Goal: Task Accomplishment & Management: Use online tool/utility

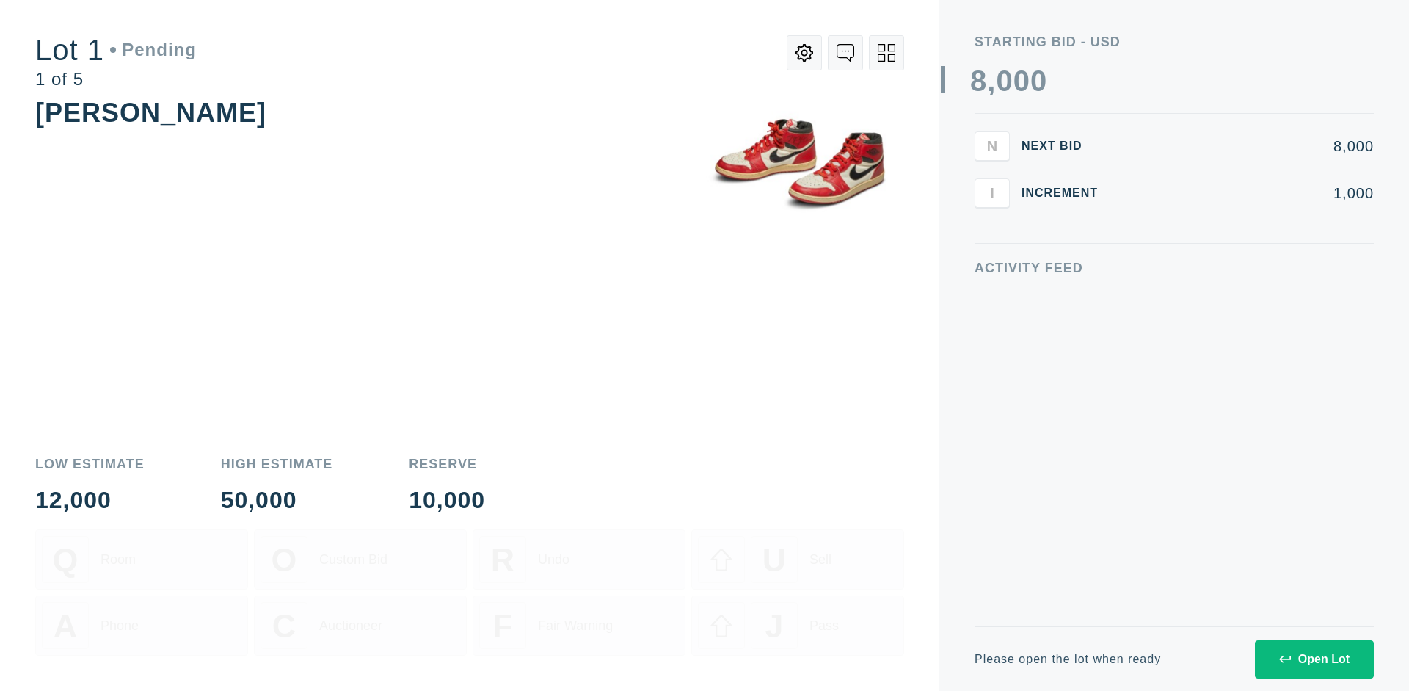
click at [1314, 658] on div "Open Lot" at bounding box center [1314, 658] width 70 height 13
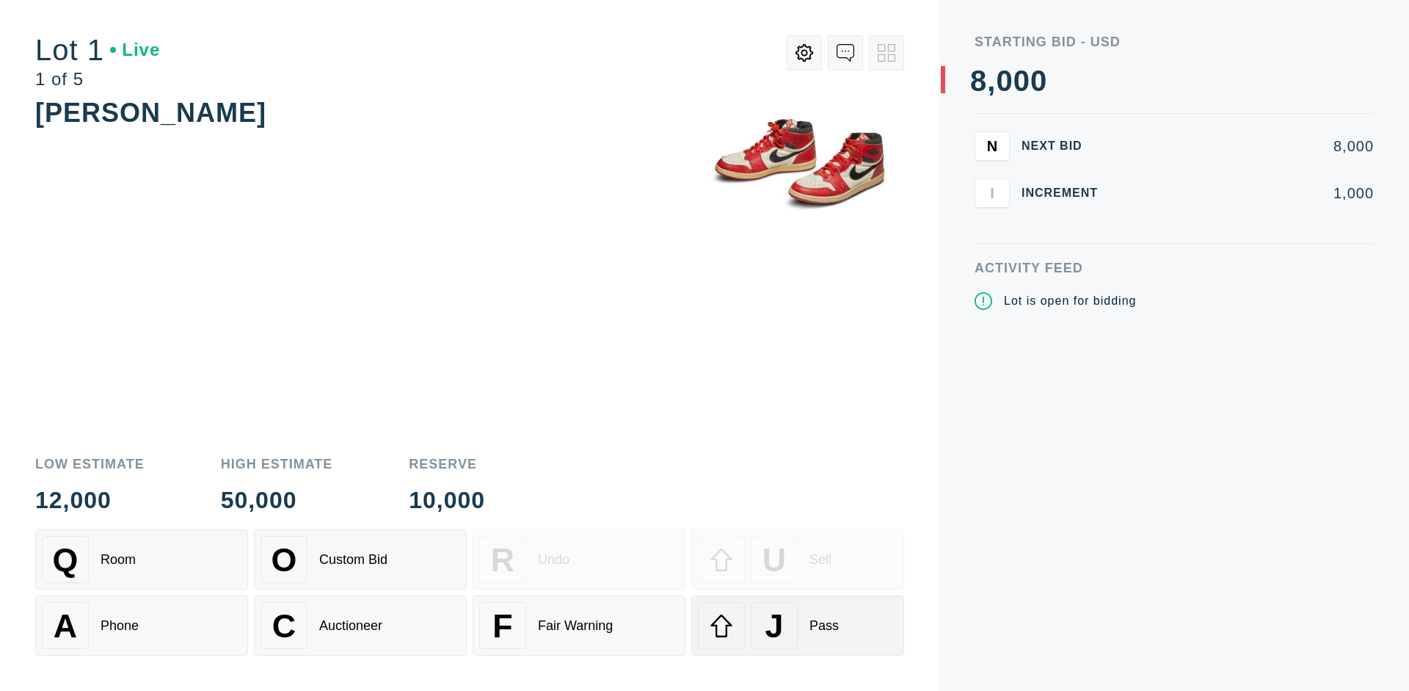
click at [798, 625] on div "J Pass" at bounding box center [798, 625] width 200 height 47
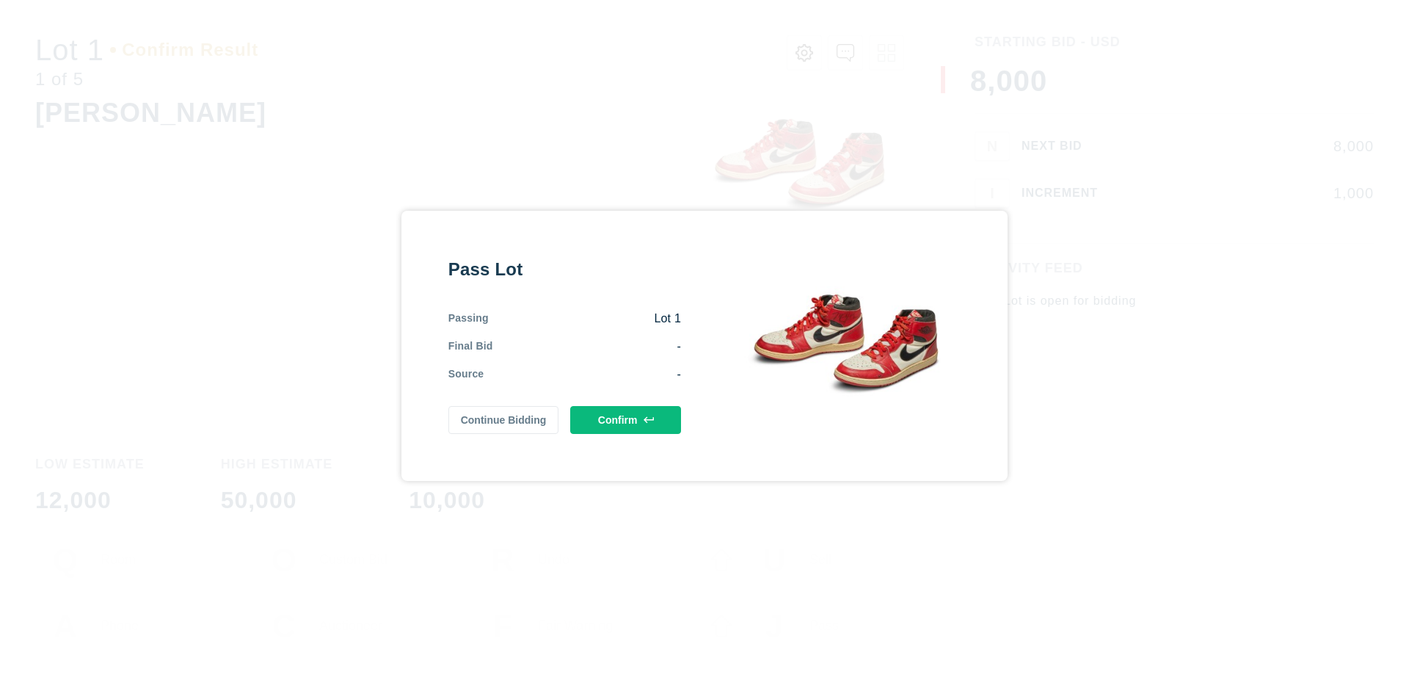
click at [626, 419] on button "Confirm" at bounding box center [625, 420] width 111 height 28
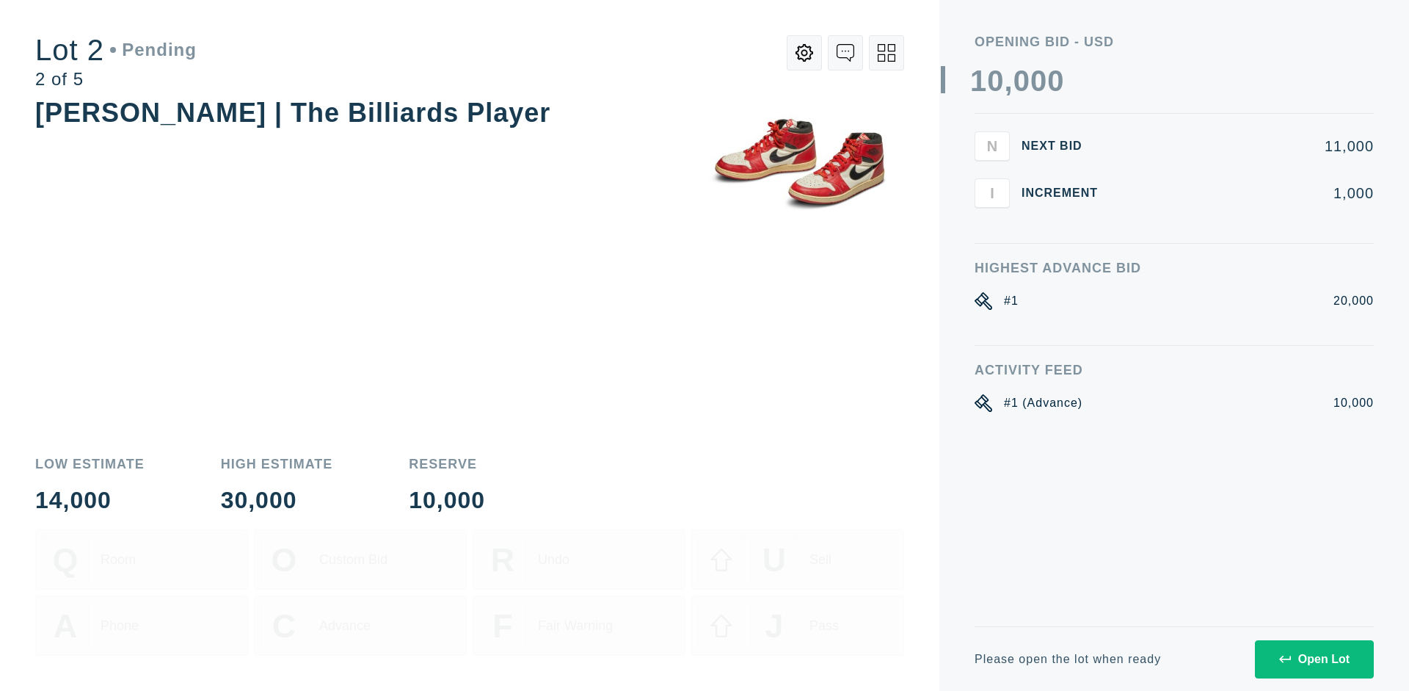
click at [1314, 658] on div "Open Lot" at bounding box center [1314, 658] width 70 height 13
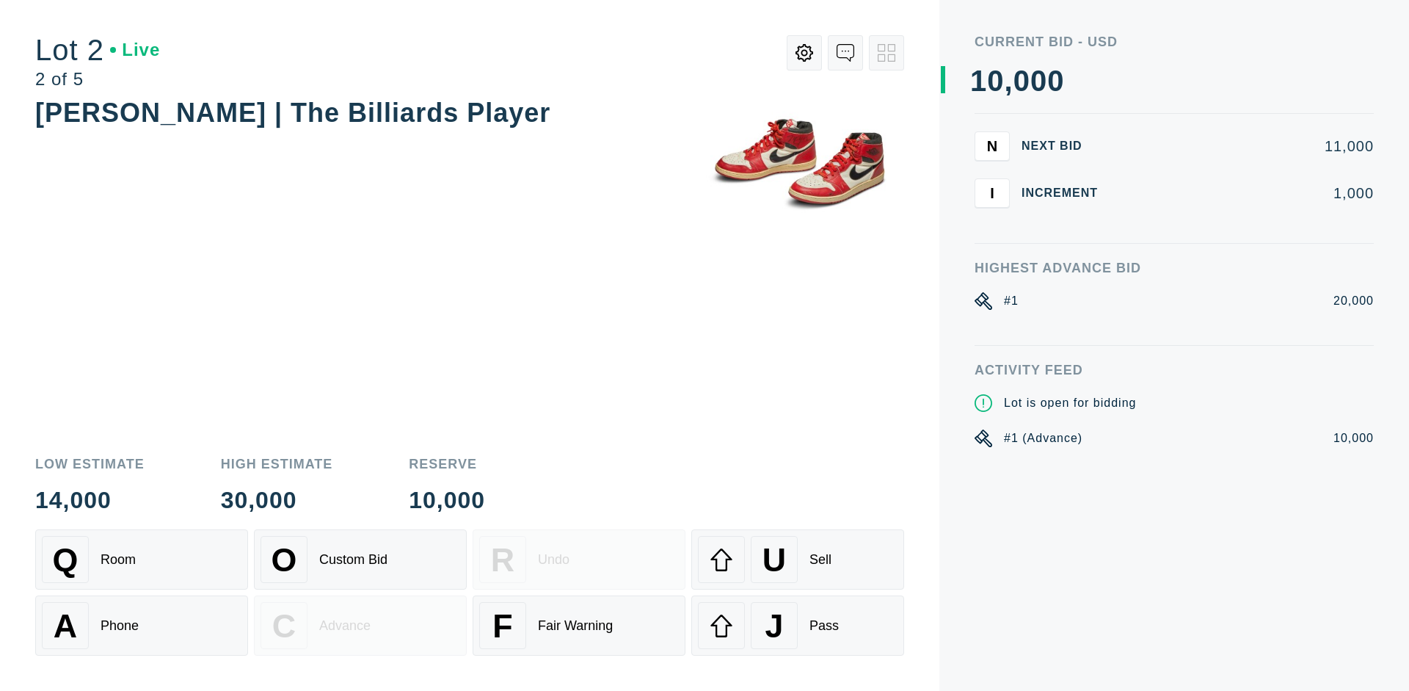
click at [798, 625] on div "J Pass" at bounding box center [798, 625] width 200 height 47
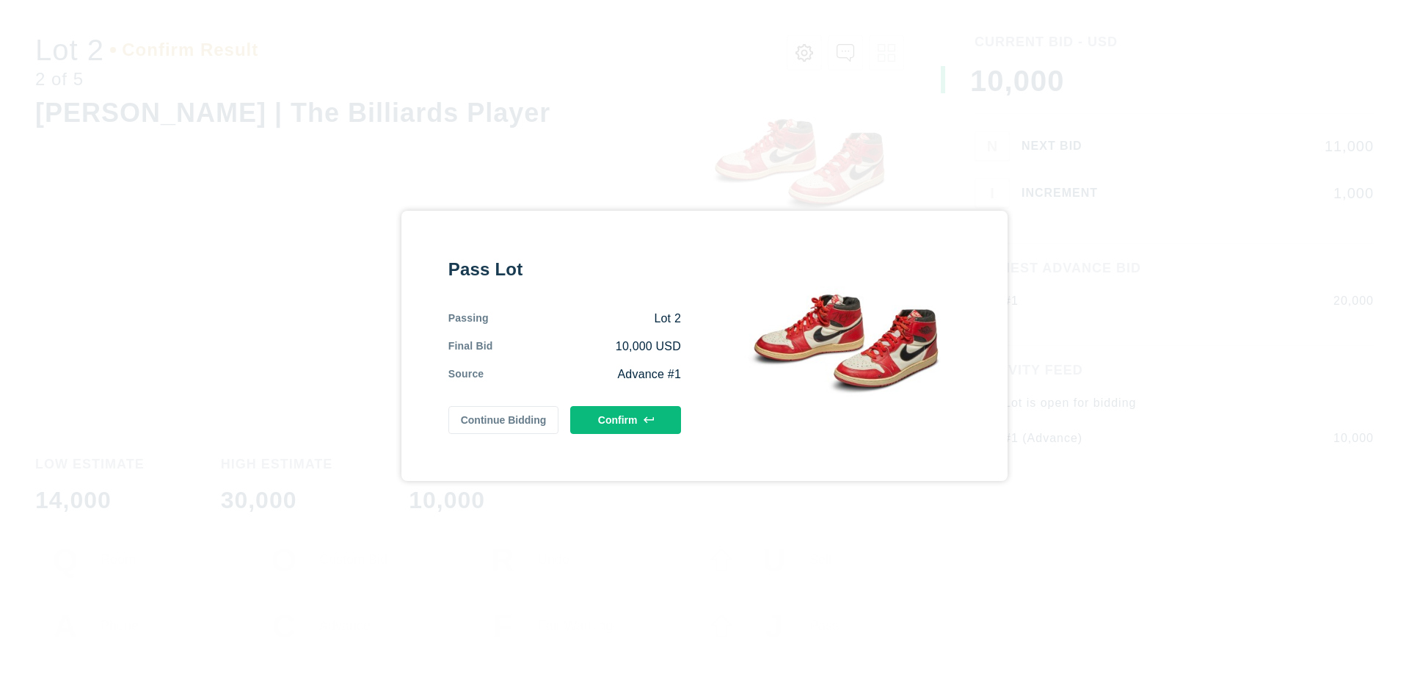
click at [626, 419] on button "Confirm" at bounding box center [625, 420] width 111 height 28
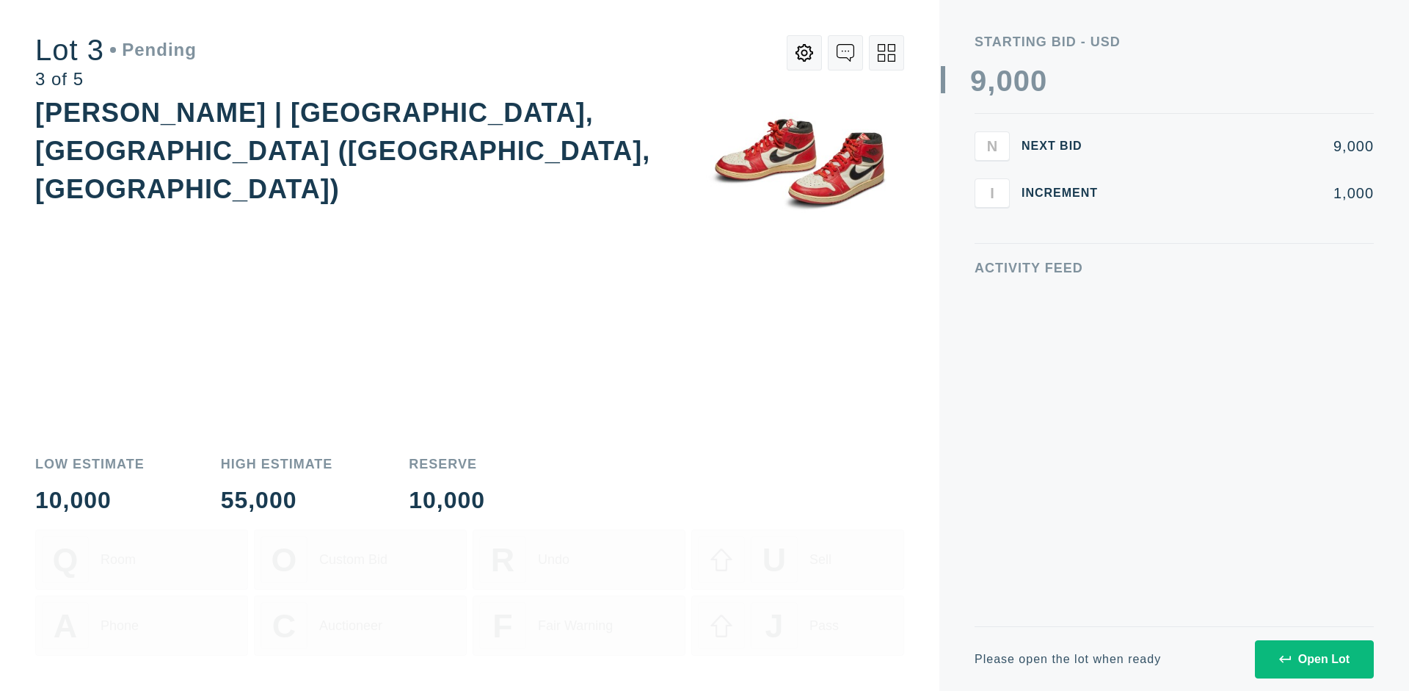
click at [1314, 658] on div "Open Lot" at bounding box center [1314, 658] width 70 height 13
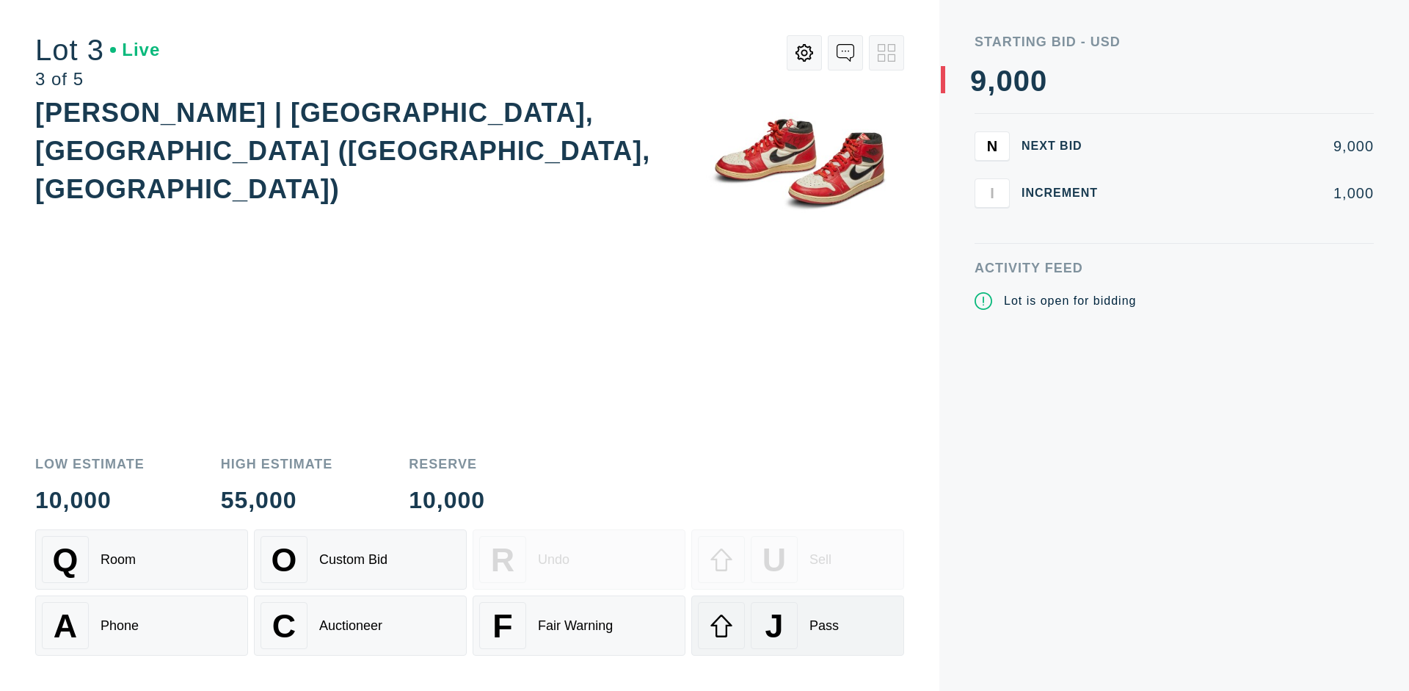
click at [798, 625] on div "J Pass" at bounding box center [798, 625] width 200 height 47
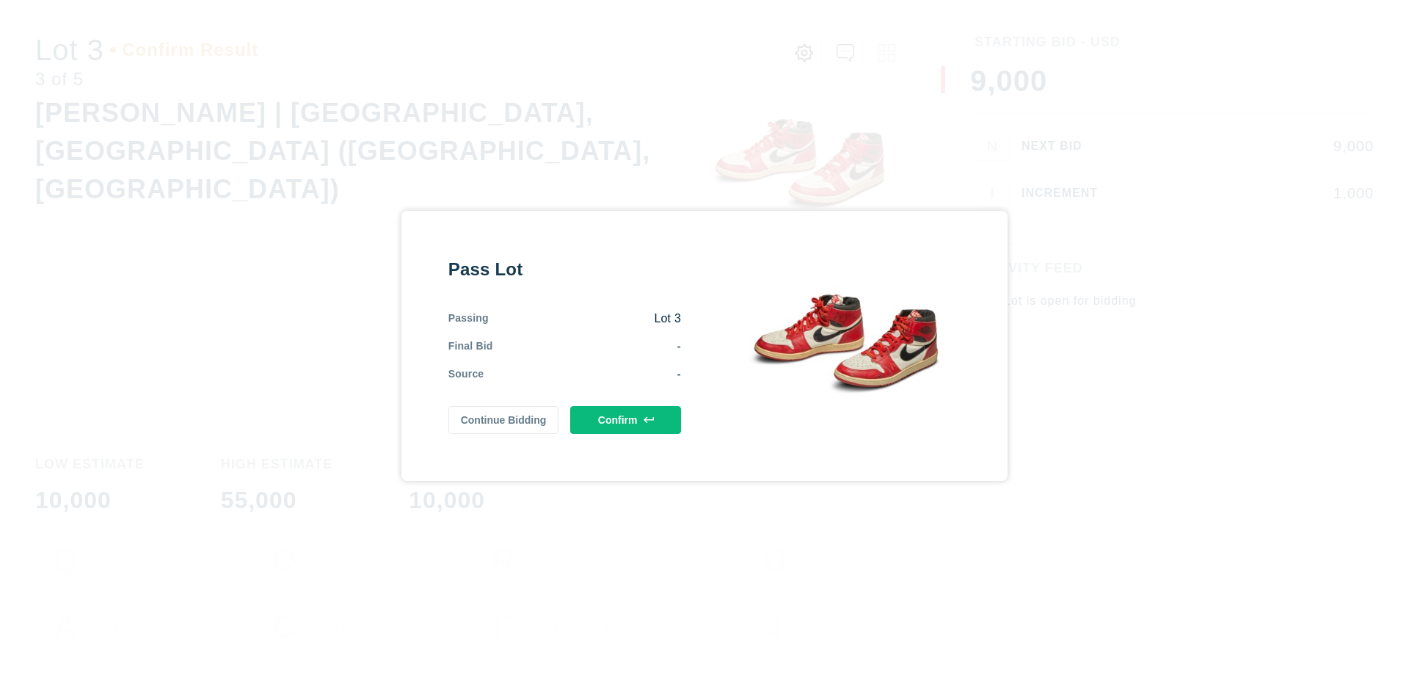
click at [626, 419] on button "Confirm" at bounding box center [625, 420] width 111 height 28
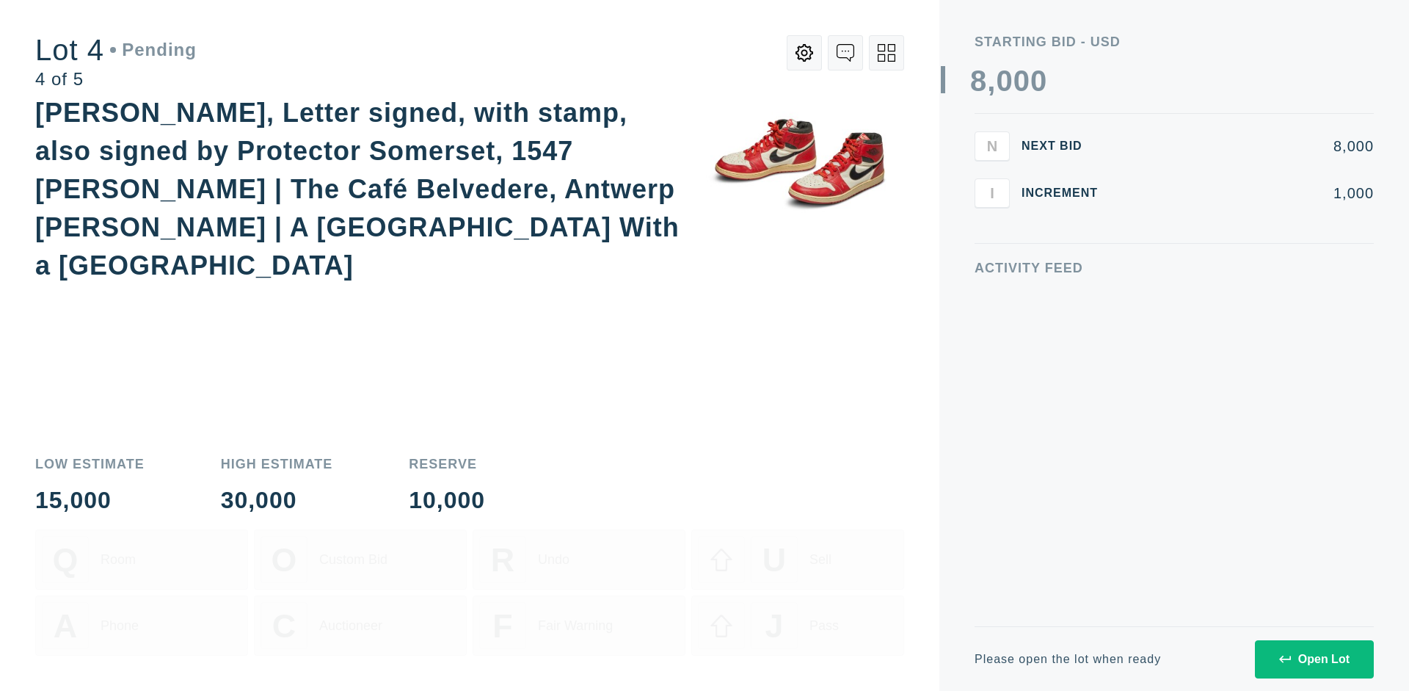
click at [887, 53] on icon at bounding box center [887, 53] width 18 height 18
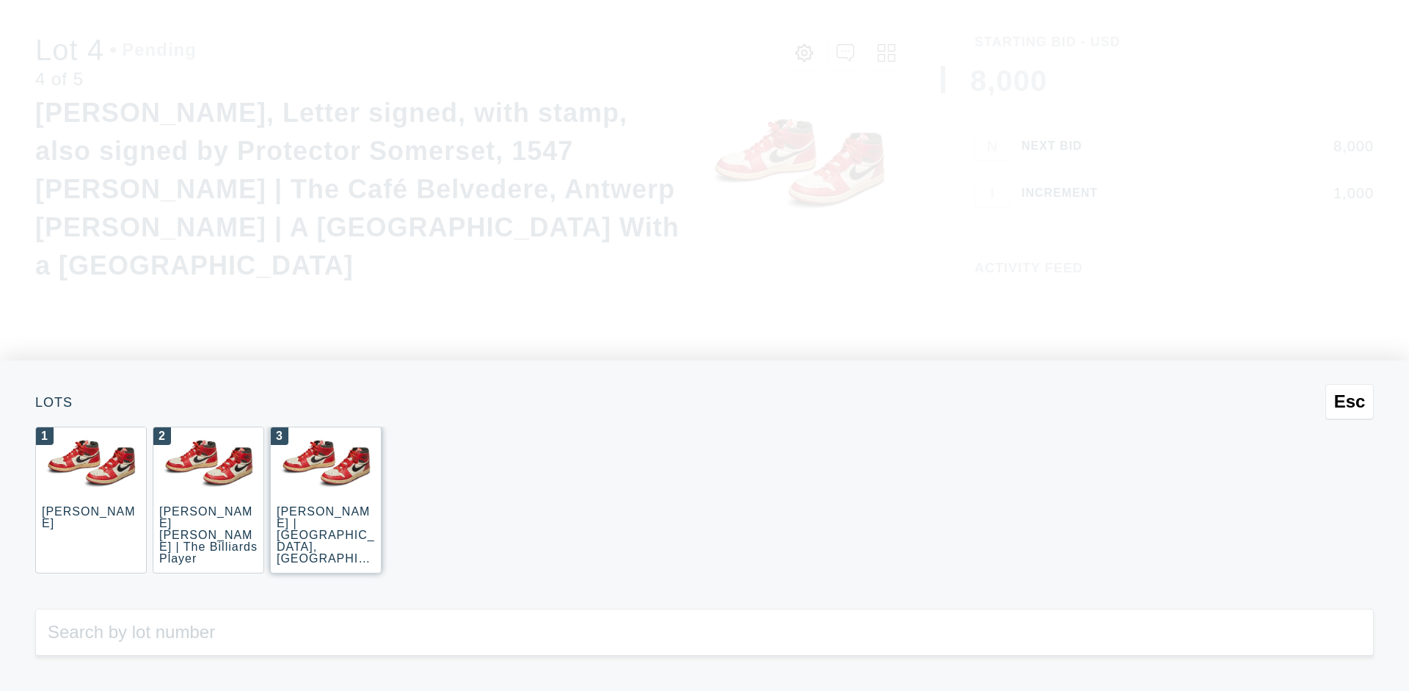
click at [326, 500] on div "3 JOAQUÍN SOROLLA | La Caleta, Málaga (La Caleta Beach, Málaga)" at bounding box center [326, 499] width 112 height 147
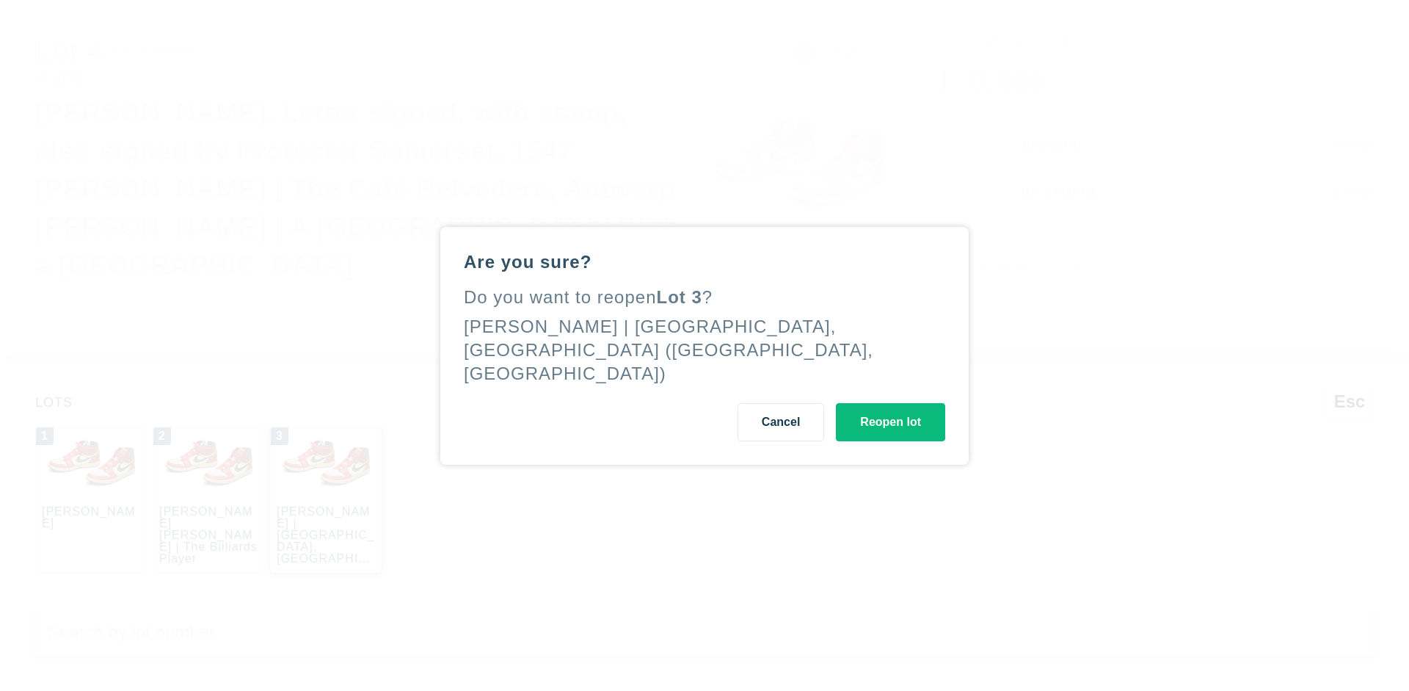
click at [890, 410] on button "Reopen lot" at bounding box center [890, 422] width 109 height 38
